Goal: Navigation & Orientation: Find specific page/section

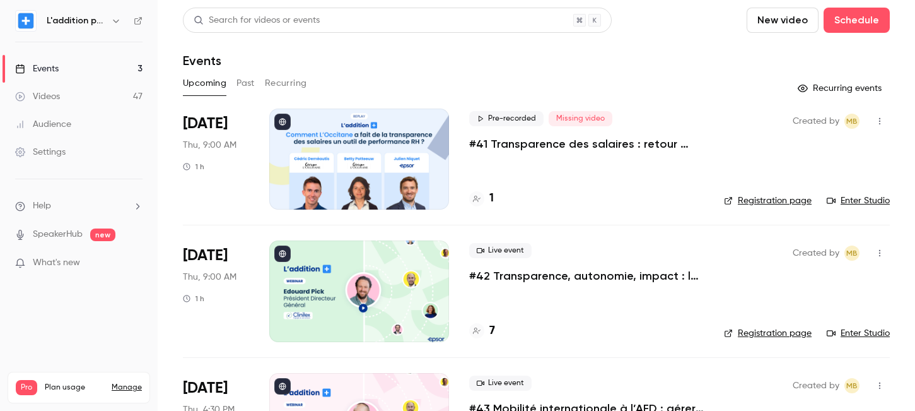
scroll to position [86, 0]
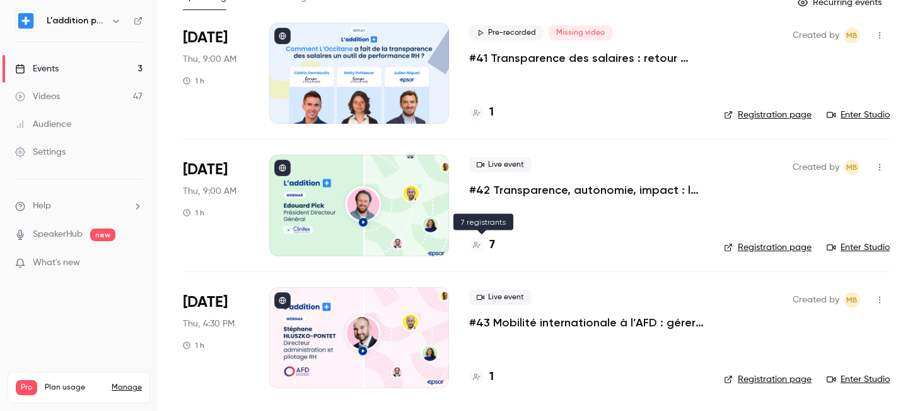
click at [488, 247] on div "7" at bounding box center [482, 245] width 26 height 17
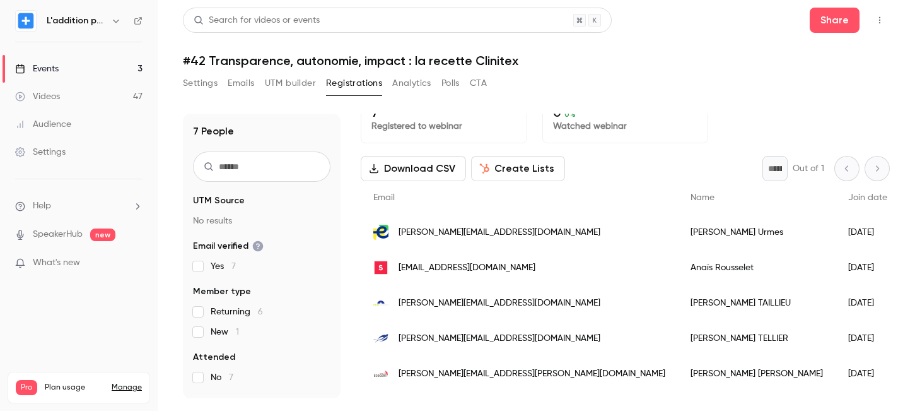
scroll to position [83, 0]
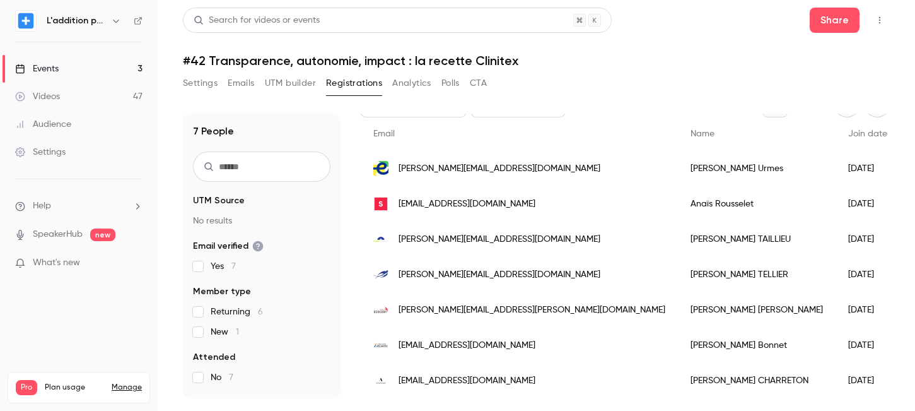
click at [28, 71] on div "Events" at bounding box center [37, 68] width 44 height 13
